Goal: Complete application form

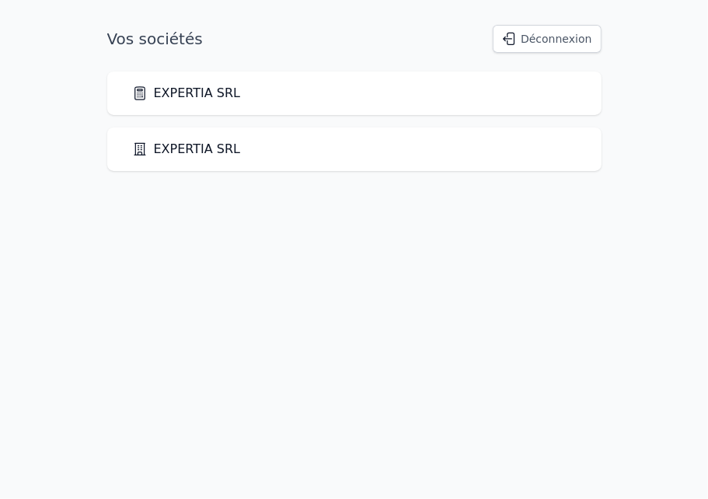
click at [164, 142] on link "EXPERTIA SRL" at bounding box center [186, 149] width 109 height 19
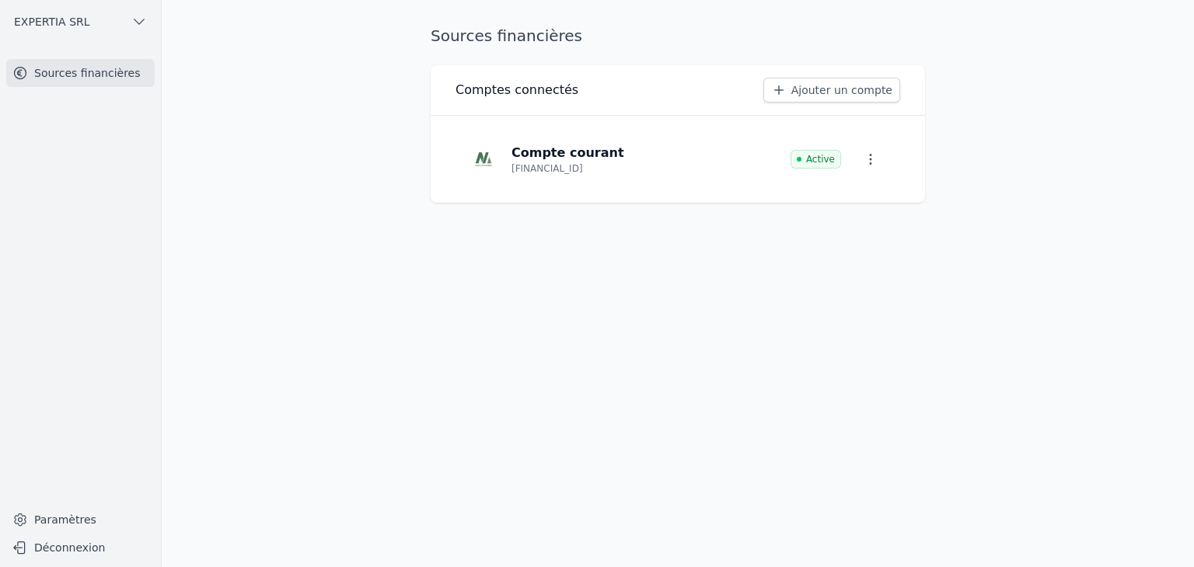
click at [107, 31] on button "EXPERTIA SRL" at bounding box center [80, 21] width 148 height 25
click at [102, 59] on span "EXPERTIA SRL" at bounding box center [115, 56] width 76 height 16
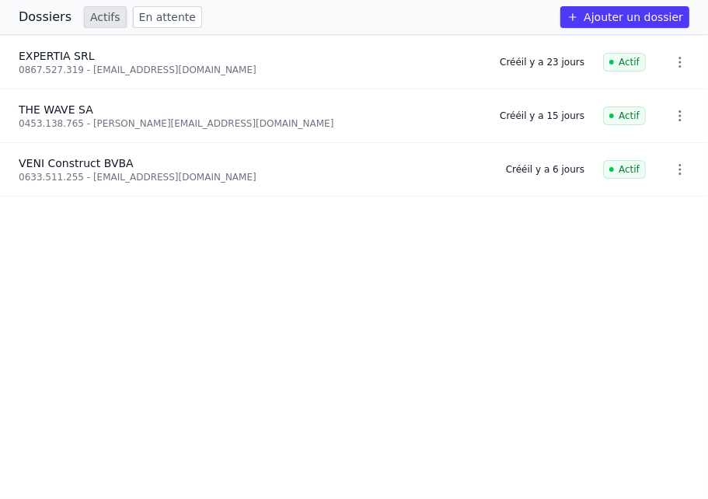
click at [645, 22] on button "Ajouter un dossier" at bounding box center [624, 17] width 129 height 22
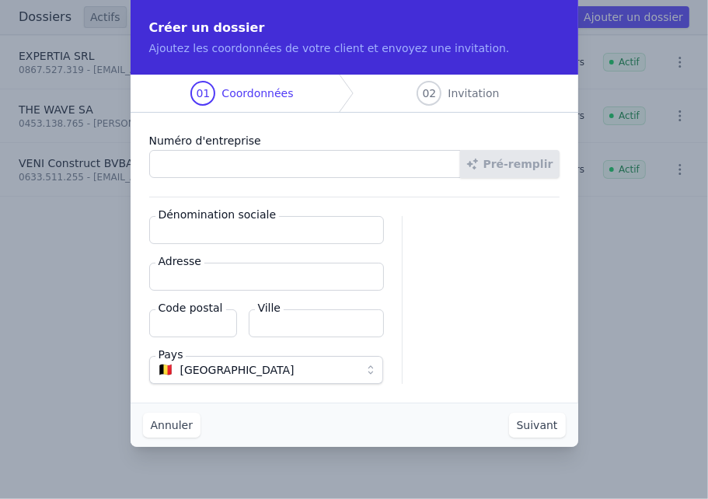
paste input "0860.463.244"
type input "0860.463.244"
click at [533, 159] on button "Pré-remplir" at bounding box center [510, 164] width 100 height 28
type input "ARTE SENS SPRL"
type input "Rue de Lexhy 173"
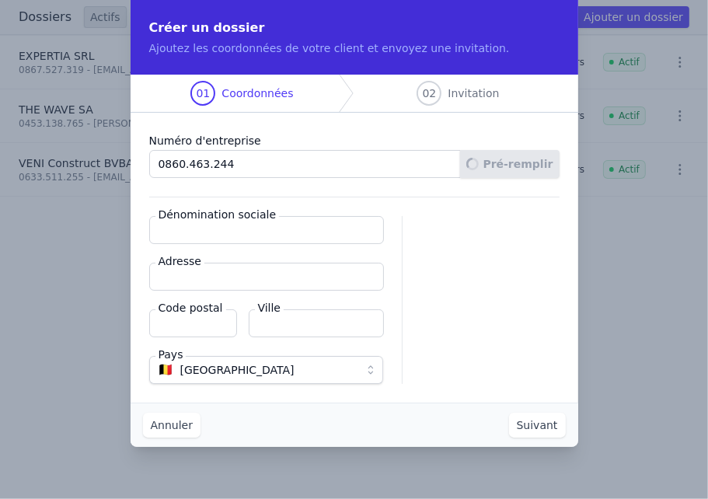
type input "4347"
type input "Fexhe-le-Haut-Clocher"
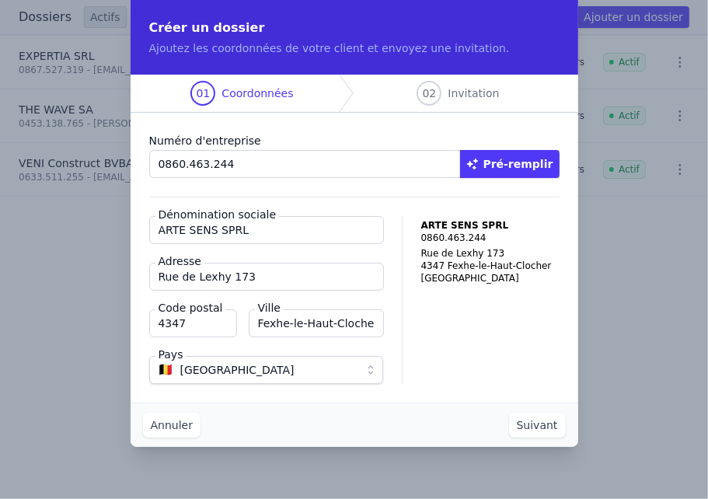
click at [548, 431] on button "Suivant" at bounding box center [537, 425] width 57 height 25
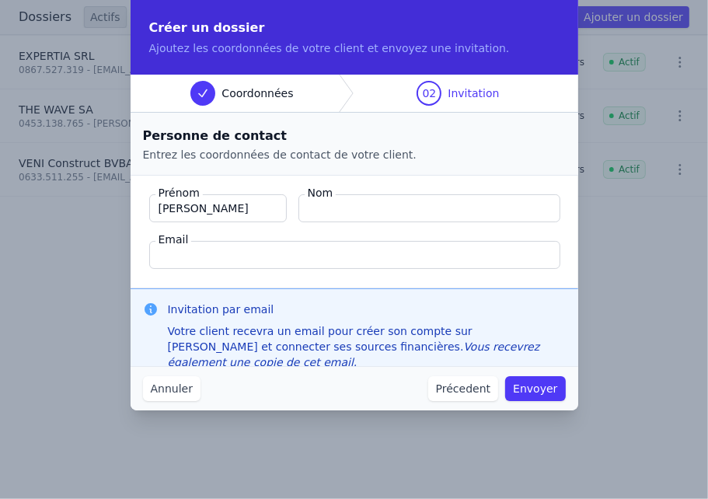
type input "[PERSON_NAME]"
click at [361, 221] on input "Nom" at bounding box center [430, 208] width 262 height 28
type input "Joiris"
click at [224, 266] on input "Email" at bounding box center [354, 255] width 411 height 28
paste input "[EMAIL_ADDRESS][DOMAIN_NAME]"
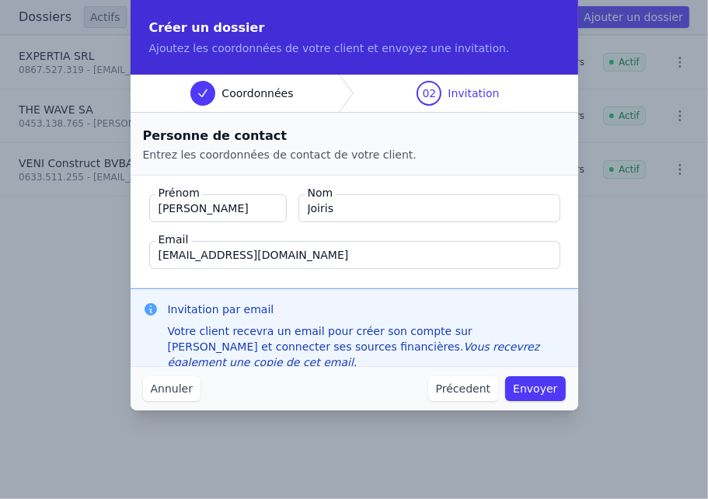
type input "[EMAIL_ADDRESS][DOMAIN_NAME]"
click at [547, 399] on button "Envoyer" at bounding box center [535, 388] width 60 height 25
